Goal: Information Seeking & Learning: Learn about a topic

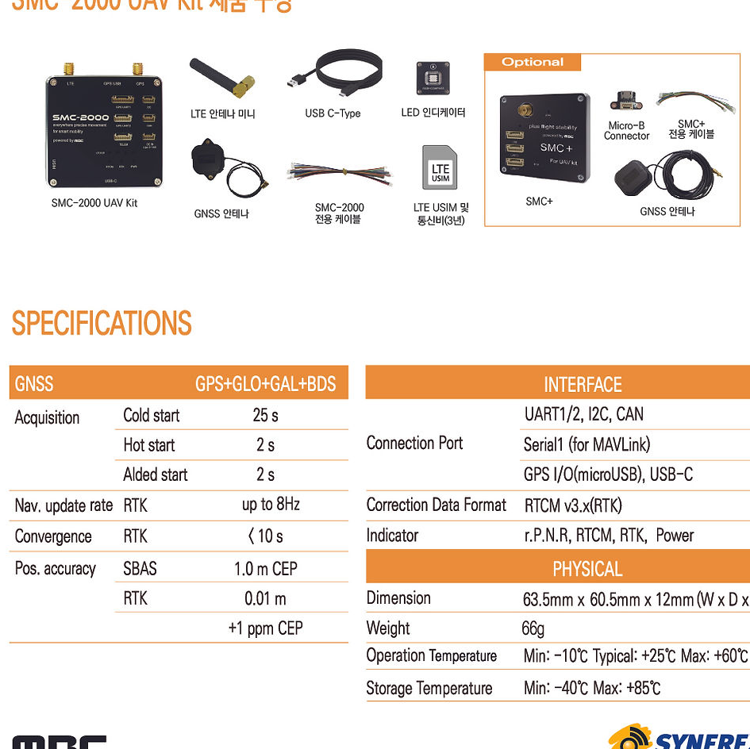
scroll to position [10377, 0]
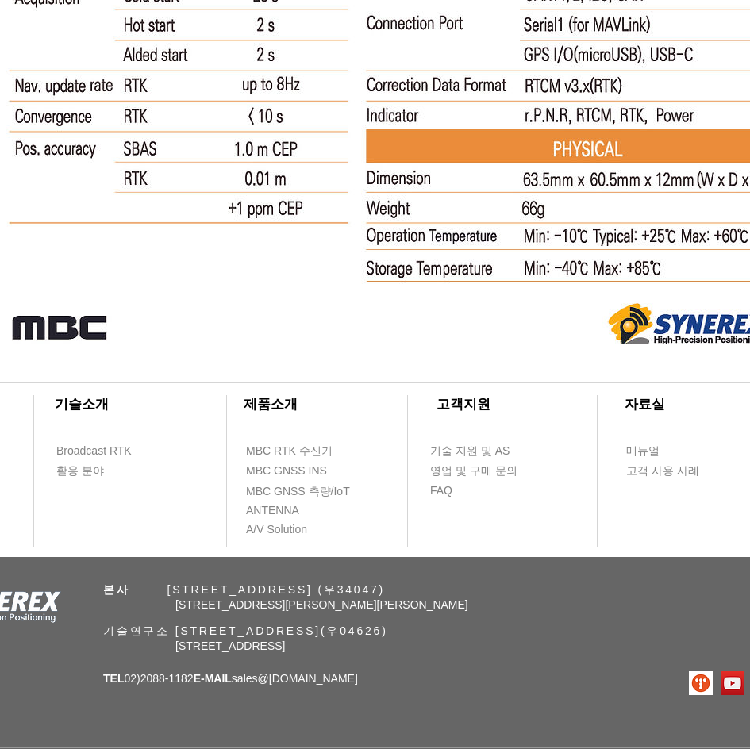
click at [269, 663] on div "​회사소개 ​기술소개 회사 소개 Broadcast RTK 오시는 길 & 연락처 활용 분야 ​제품소개 ​고객지원 ​자료실 ​인재채용 MBC RT…" at bounding box center [388, 561] width 777 height 415
click at [676, 474] on span "고객 사용 사례" at bounding box center [662, 471] width 73 height 16
click at [664, 468] on span "고객 사용 사례" at bounding box center [662, 471] width 73 height 16
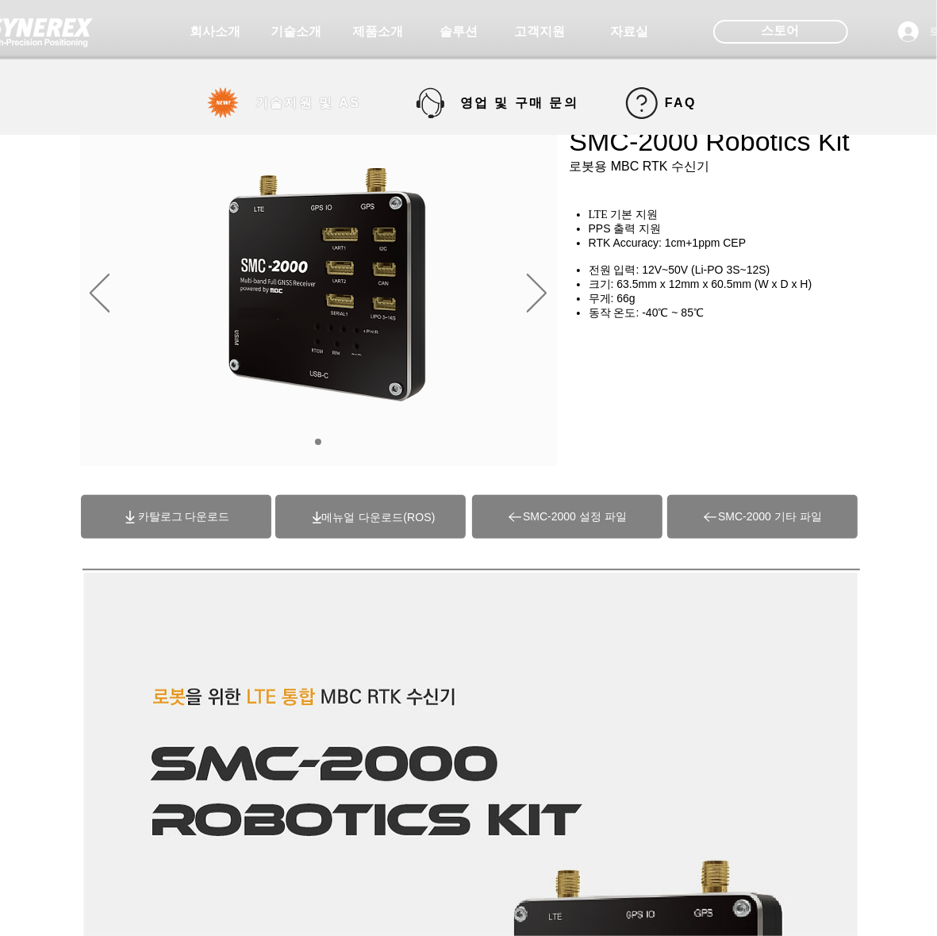
click at [354, 104] on span "기술지원 및 AS" at bounding box center [308, 103] width 106 height 17
select select "******"
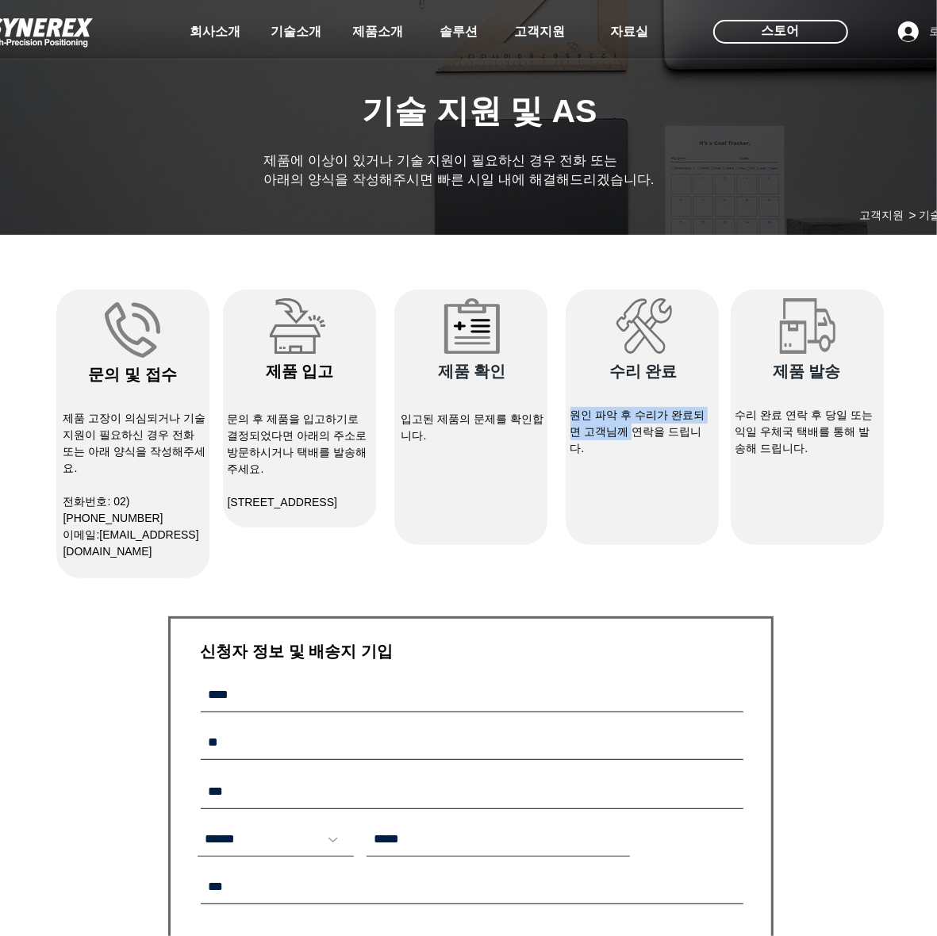
drag, startPoint x: 570, startPoint y: 419, endPoint x: 652, endPoint y: 432, distance: 83.6
click at [647, 432] on span "원인 파악 후 수리가 완료되면 고객님께 연락을 드립니다." at bounding box center [637, 432] width 135 height 46
click at [657, 434] on span "원인 파악 후 수리가 완료되면 고객님께 연락을 드립니다." at bounding box center [637, 432] width 135 height 46
click at [462, 29] on span "솔루션" at bounding box center [459, 32] width 42 height 17
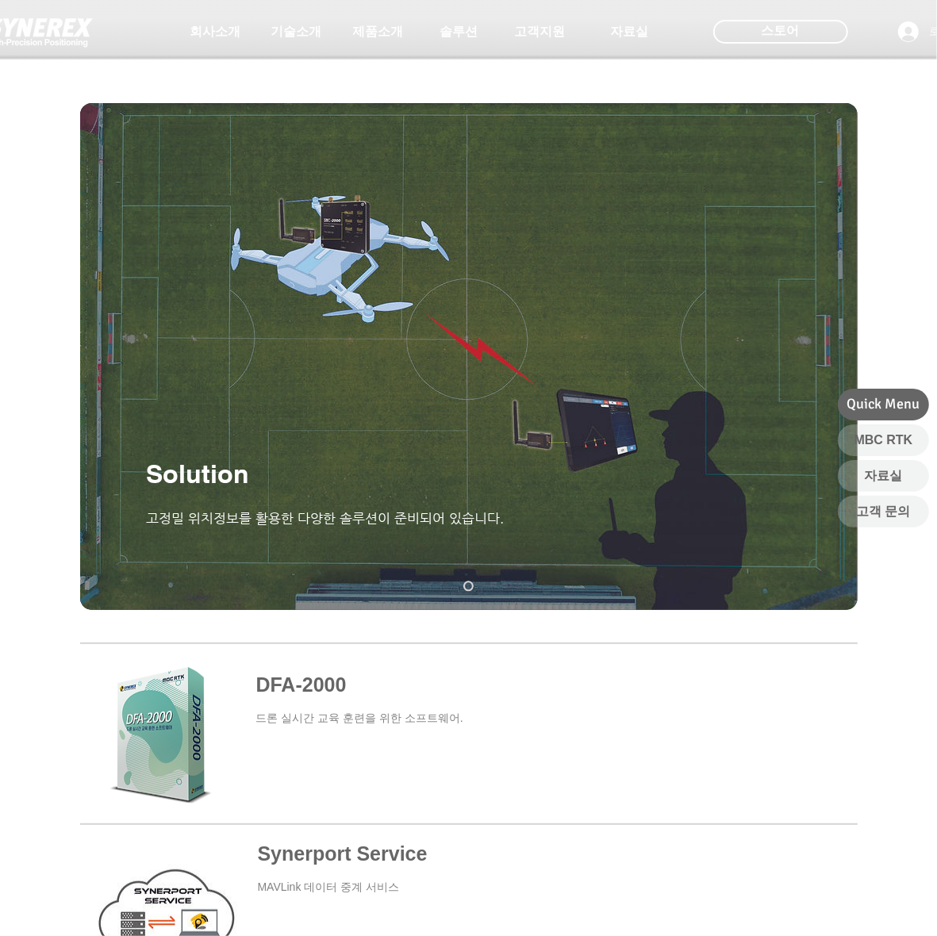
select select "******"
click at [749, 433] on span "MBC RTK" at bounding box center [883, 440] width 59 height 17
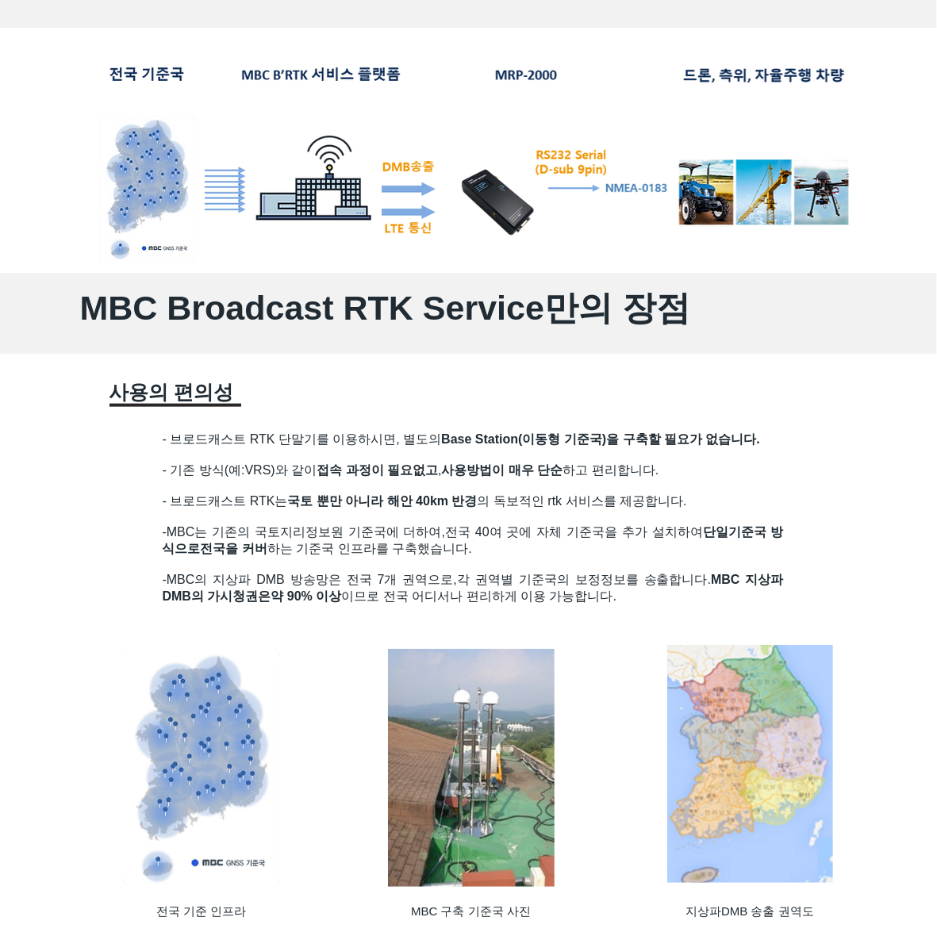
scroll to position [1071, 0]
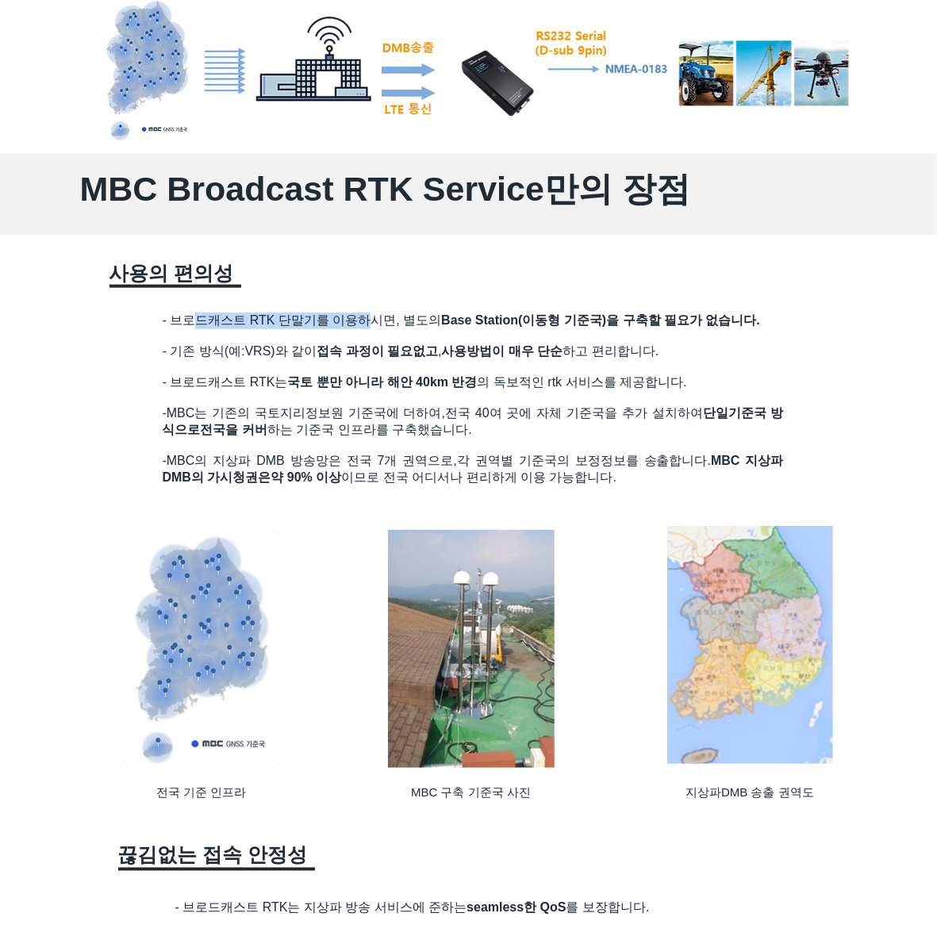
drag, startPoint x: 195, startPoint y: 319, endPoint x: 378, endPoint y: 322, distance: 182.5
click at [374, 324] on span "- 브로드캐스트 RTK 단말기를 이용하시면, 별도의 Base Station(이동형 기준국)을 구축할 필요가 없습니다." at bounding box center [462, 319] width 598 height 13
click at [378, 322] on span "- 브로드캐스트 RTK 단말기를 이용하시면, 별도의 Base Station(이동형 기준국)을 구축할 필요가 없습니다." at bounding box center [462, 319] width 598 height 13
drag, startPoint x: 414, startPoint y: 319, endPoint x: 727, endPoint y: 324, distance: 312.6
click at [727, 324] on span "- 브로드캐스트 RTK 단말기를 이용하시면, 별도의 Base Station(이동형 기준국)을 구축할 필요가 없습니다." at bounding box center [462, 319] width 598 height 13
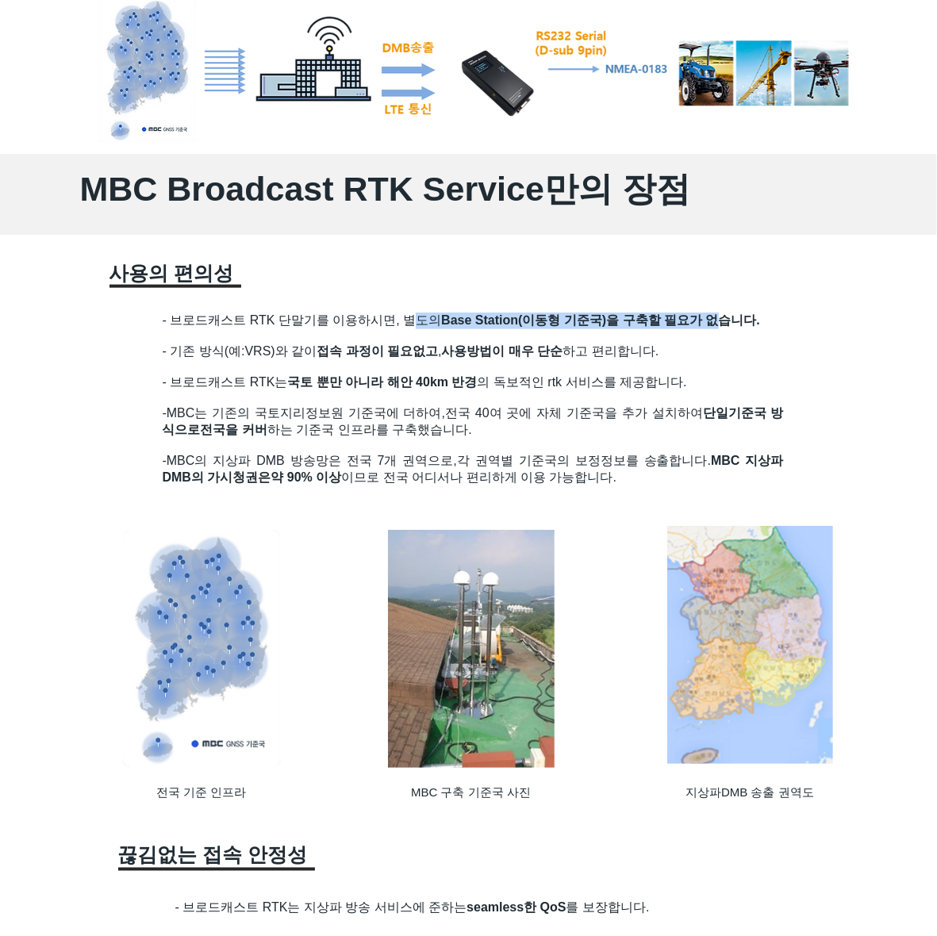
click at [727, 324] on span "Base Station(이동형 기준국)을 구축할 필요가 없습니다." at bounding box center [600, 319] width 319 height 13
drag, startPoint x: 171, startPoint y: 349, endPoint x: 445, endPoint y: 350, distance: 274.5
click at [445, 350] on span "- 기존 방식(예:VRS)와 같이 접속 과정이 필요없고 , 사용방법이 매우 단순 하고 편리합니다." at bounding box center [411, 350] width 497 height 13
click at [448, 349] on span "- 기존 방식(예:VRS)와 같이 접속 과정이 필요없고 , 사용방법이 매우 단순 하고 편리합니다." at bounding box center [411, 350] width 497 height 13
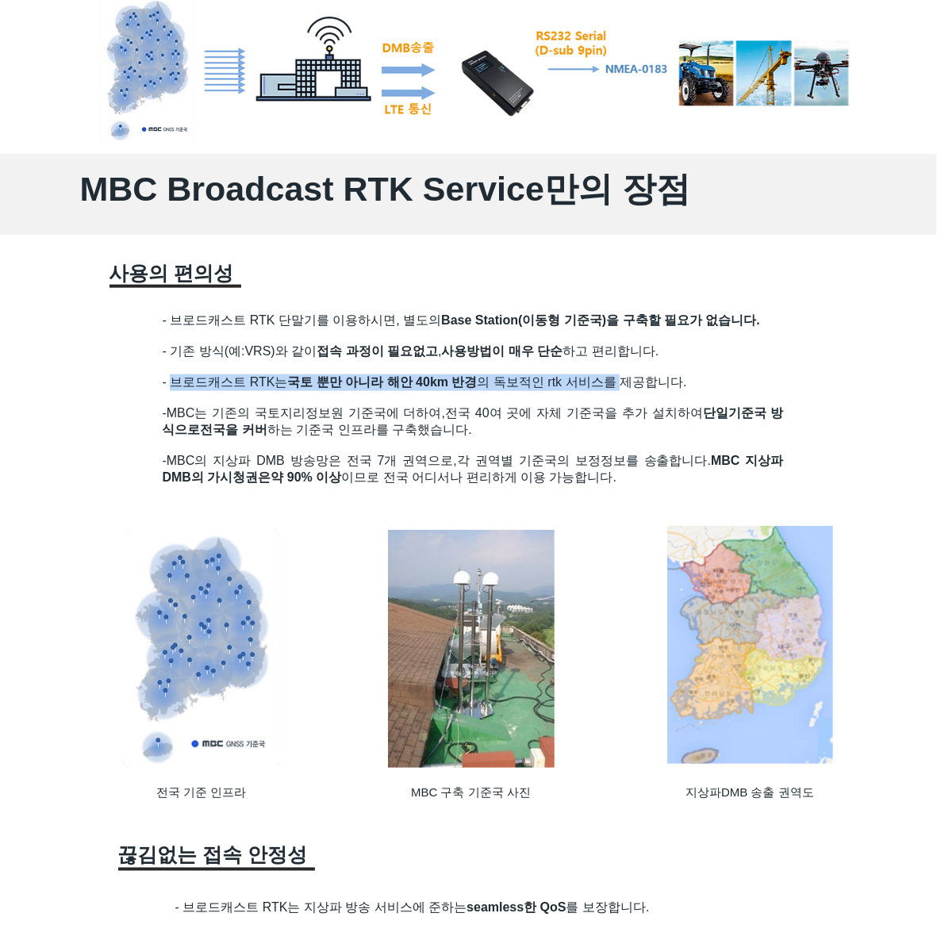
drag, startPoint x: 182, startPoint y: 385, endPoint x: 647, endPoint y: 382, distance: 464.9
click at [647, 383] on span "- 브로드캐스트 RTK는 국토 뿐만 아니라 해안 40km 반경 의 독보적인 rtk 서비스를 제공합니다." at bounding box center [425, 381] width 524 height 13
click at [647, 382] on span "- 브로드캐스트 RTK는 국토 뿐만 아니라 해안 40km 반경 의 독보적인 rtk 서비스를 제공합니다." at bounding box center [425, 381] width 524 height 13
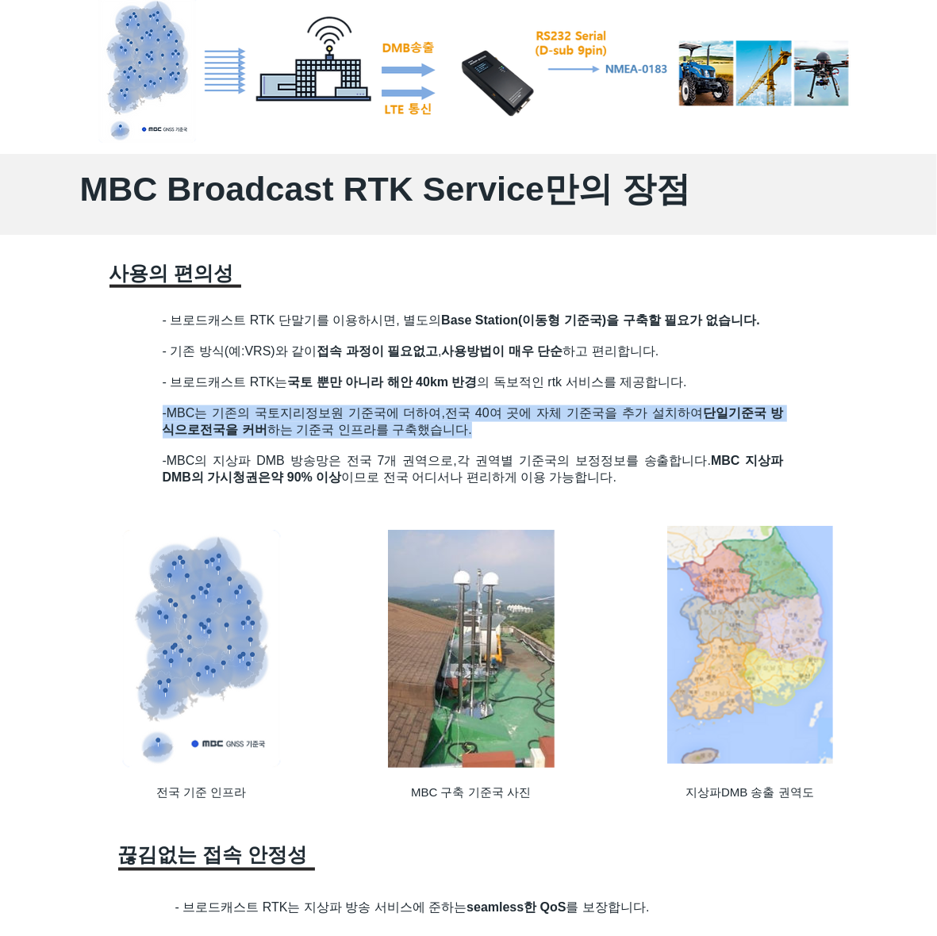
drag, startPoint x: 163, startPoint y: 419, endPoint x: 589, endPoint y: 432, distance: 425.5
click at [589, 432] on h2 "-MBC는 기존의 국토지리정보원 기준국에 더하여, 전국 40여 곳에 자체 기준국을 추가 설치하여 단일기준국 방식으로 전국을 커버 하는 기준국 …" at bounding box center [473, 421] width 621 height 33
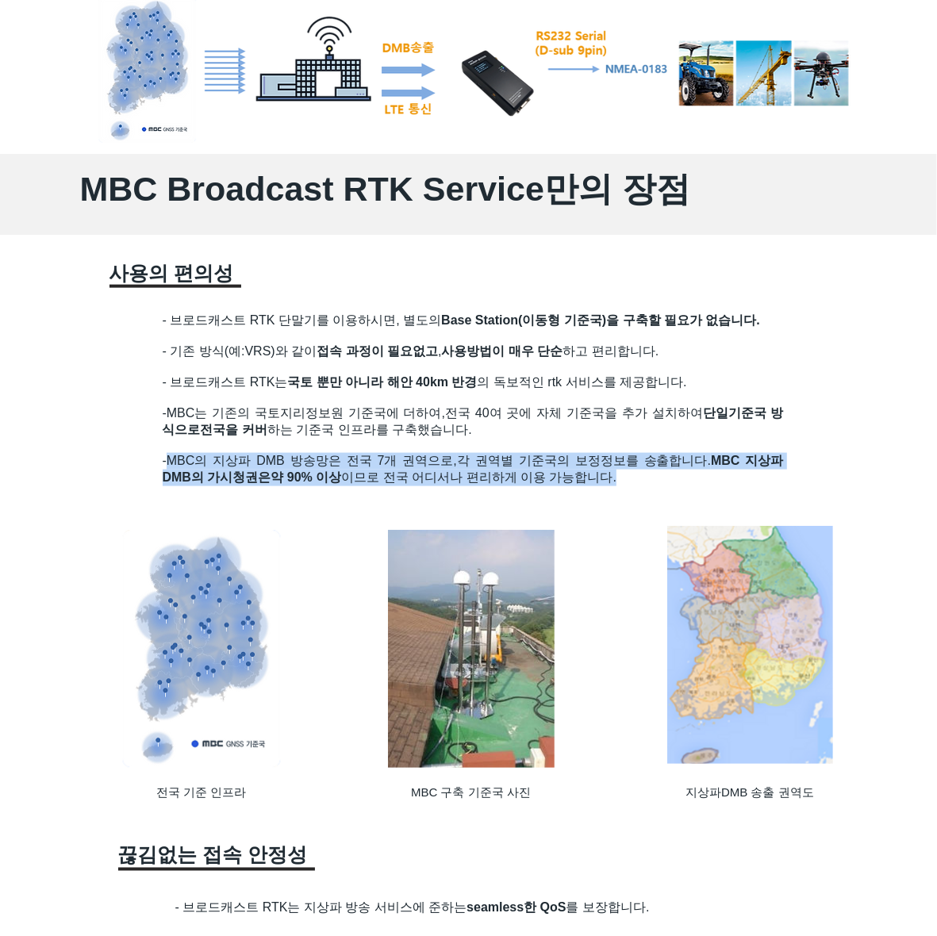
drag, startPoint x: 167, startPoint y: 468, endPoint x: 639, endPoint y: 482, distance: 473.1
click at [639, 482] on p "-MBC의 지상파 DMB 방송망은 전국 7개 권역으로, 각 권역별 기준국의 보정정보를 송출합니다. MBC 지상파 DMB의 가시청권은 약 90%…" at bounding box center [473, 469] width 621 height 33
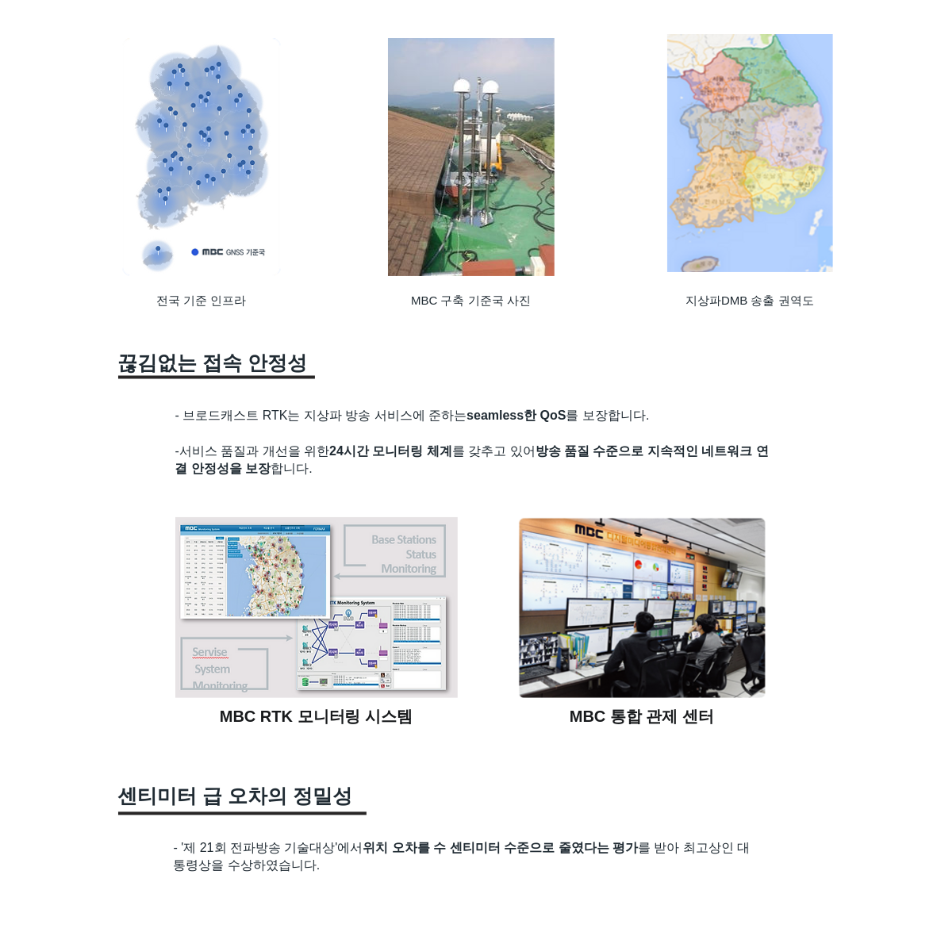
scroll to position [1666, 0]
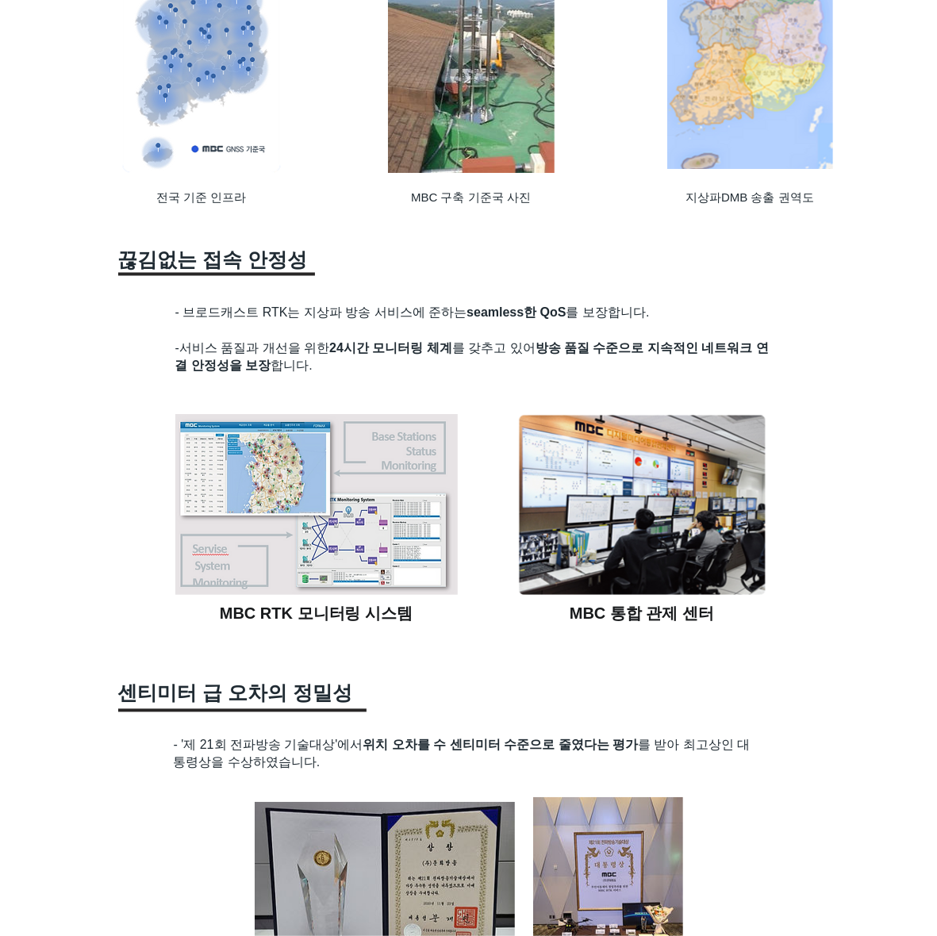
drag, startPoint x: 201, startPoint y: 344, endPoint x: 681, endPoint y: 371, distance: 480.8
click at [681, 371] on h2 "- 브로드캐스트 RTK는 지상파 방송 서비스에 준하는 seamless한 QoS 를 보장합니다. -서비스 품질과 개선을 위한 24시간 모니터링 …" at bounding box center [476, 340] width 602 height 71
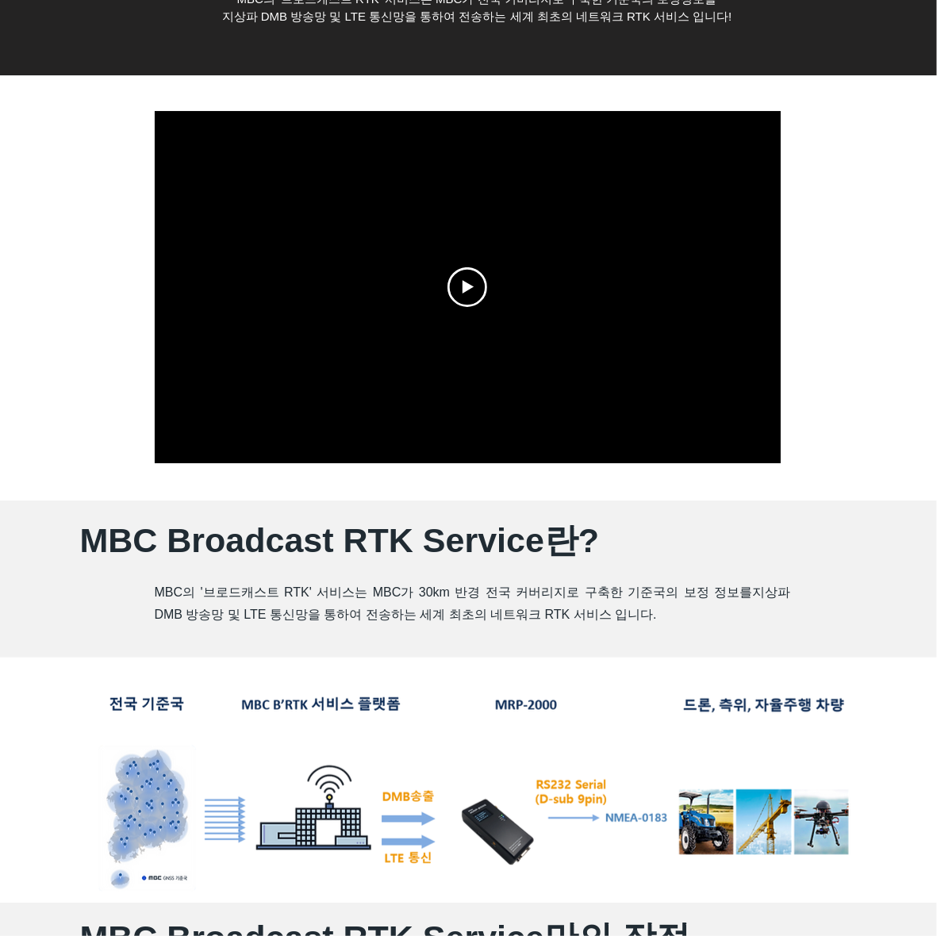
scroll to position [0, 0]
